Goal: Find specific page/section: Find specific page/section

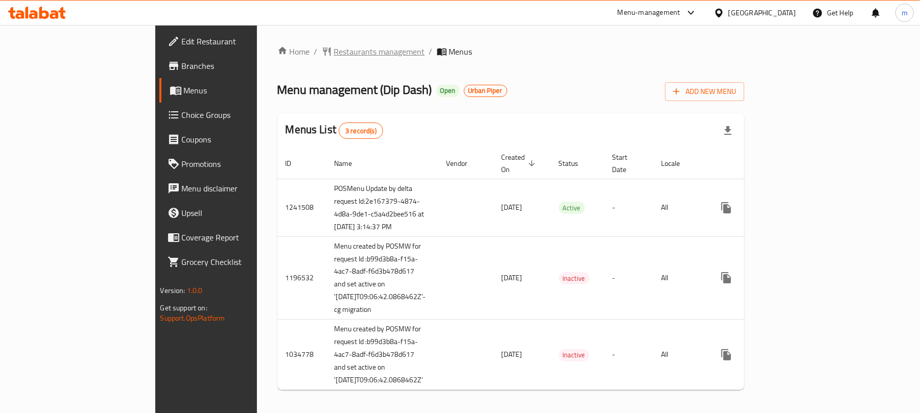
click at [334, 52] on span "Restaurants management" at bounding box center [379, 51] width 91 height 12
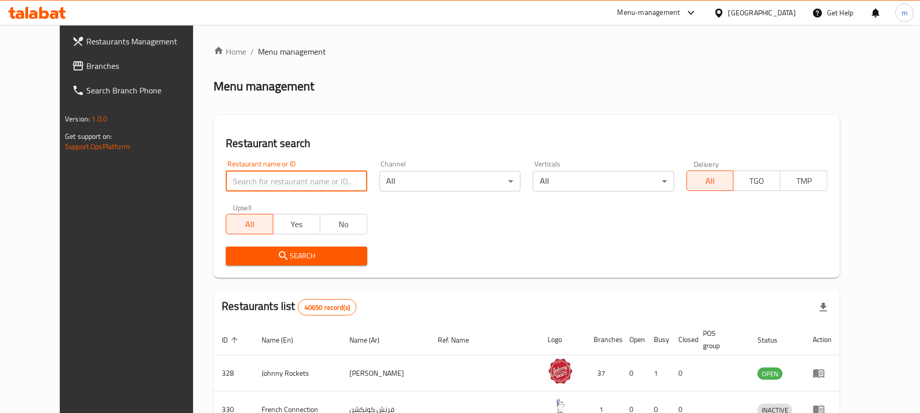
click at [259, 182] on input "search" at bounding box center [296, 181] width 141 height 20
paste input "638500"
type input "638500"
click at [270, 250] on span "Search" at bounding box center [296, 256] width 125 height 13
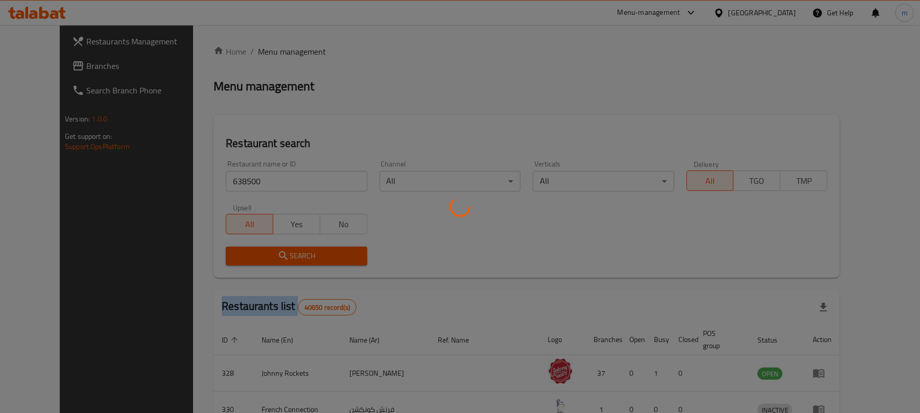
click at [270, 250] on div at bounding box center [460, 206] width 920 height 413
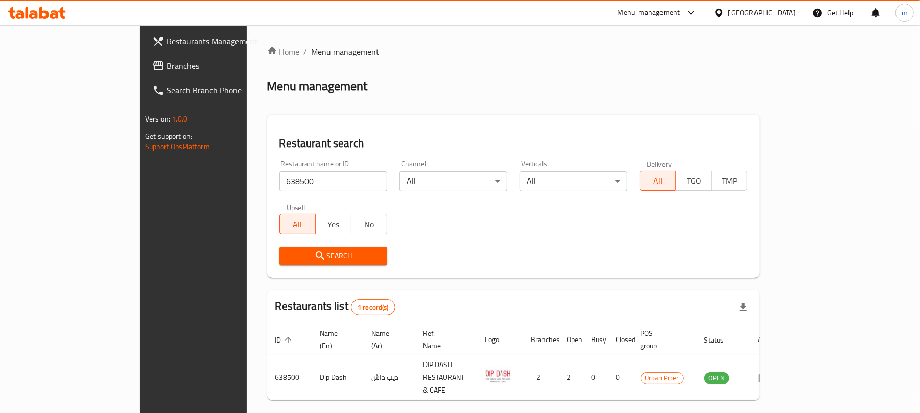
click at [430, 268] on div "Home / Menu management Menu management Restaurant search Restaurant name or ID …" at bounding box center [513, 240] width 493 height 390
click at [323, 266] on div "Search" at bounding box center [333, 256] width 120 height 31
click at [323, 265] on button "Search" at bounding box center [333, 256] width 108 height 19
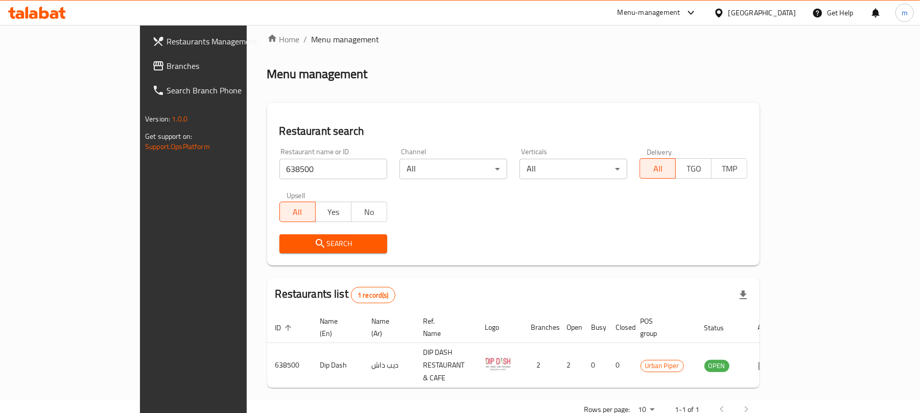
scroll to position [23, 0]
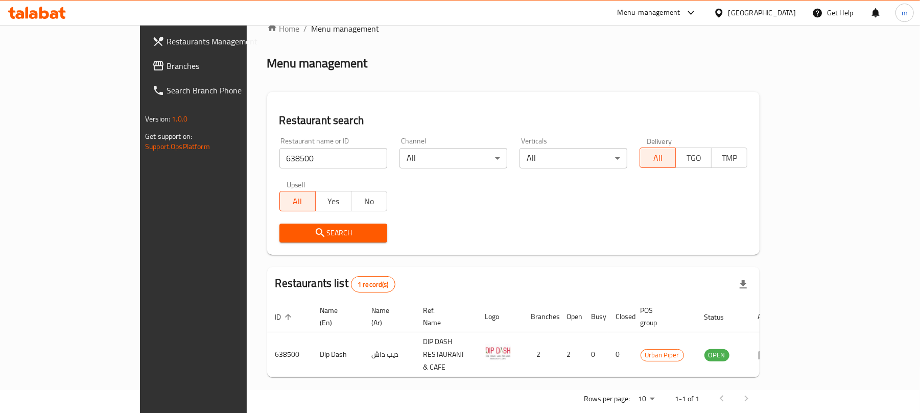
click at [550, 267] on div "Restaurants list 1 record(s)" at bounding box center [513, 284] width 493 height 35
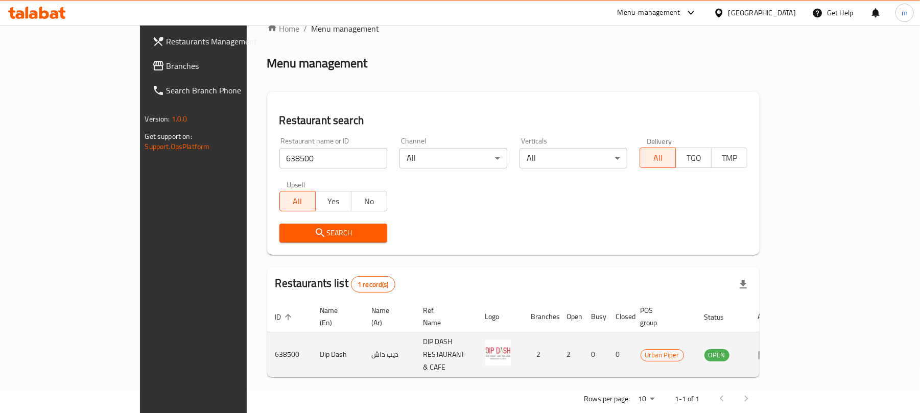
click at [770, 351] on icon "enhanced table" at bounding box center [763, 355] width 11 height 9
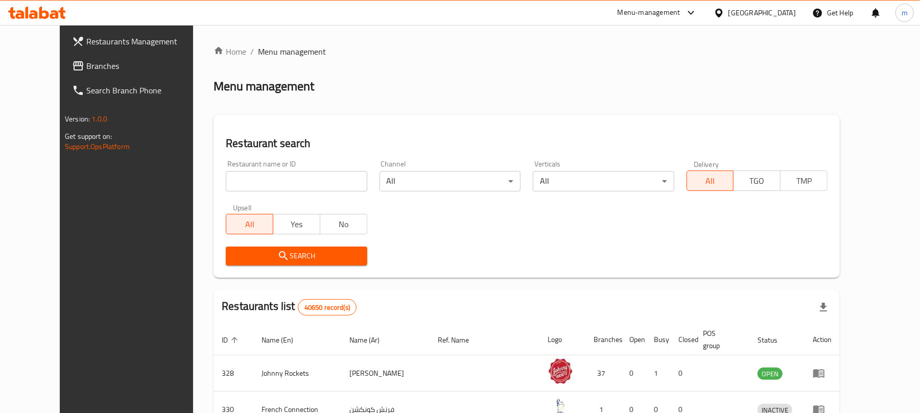
click at [64, 57] on link "Branches" at bounding box center [139, 66] width 150 height 25
